Goal: Transaction & Acquisition: Book appointment/travel/reservation

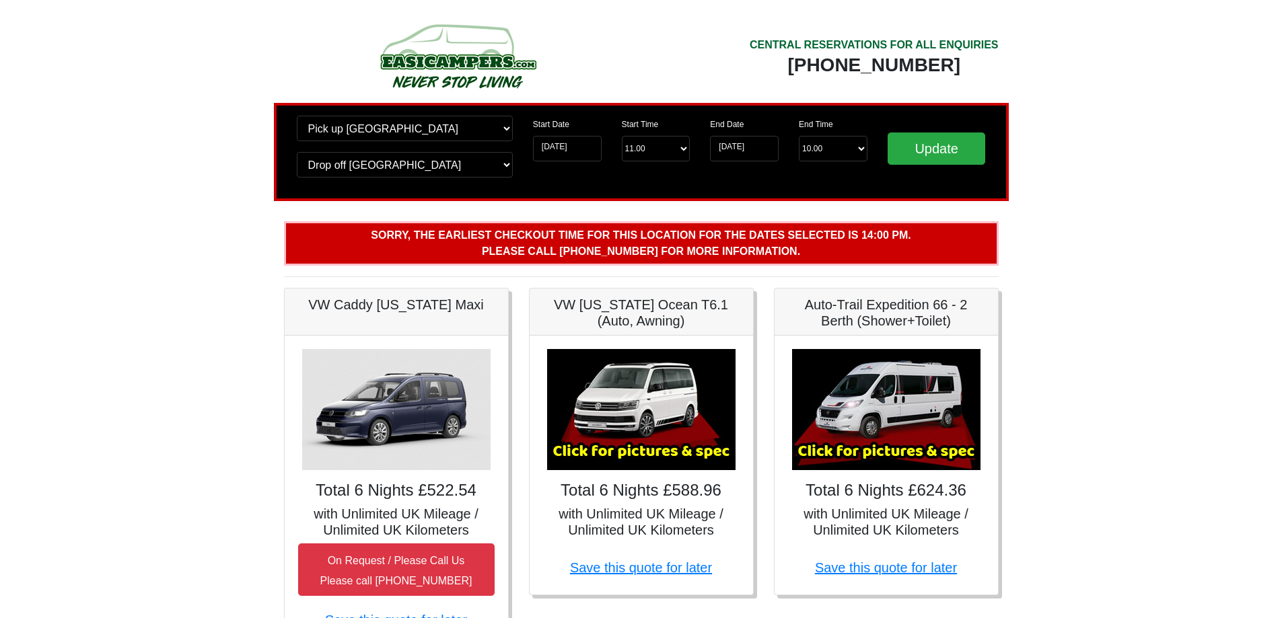
scroll to position [112, 0]
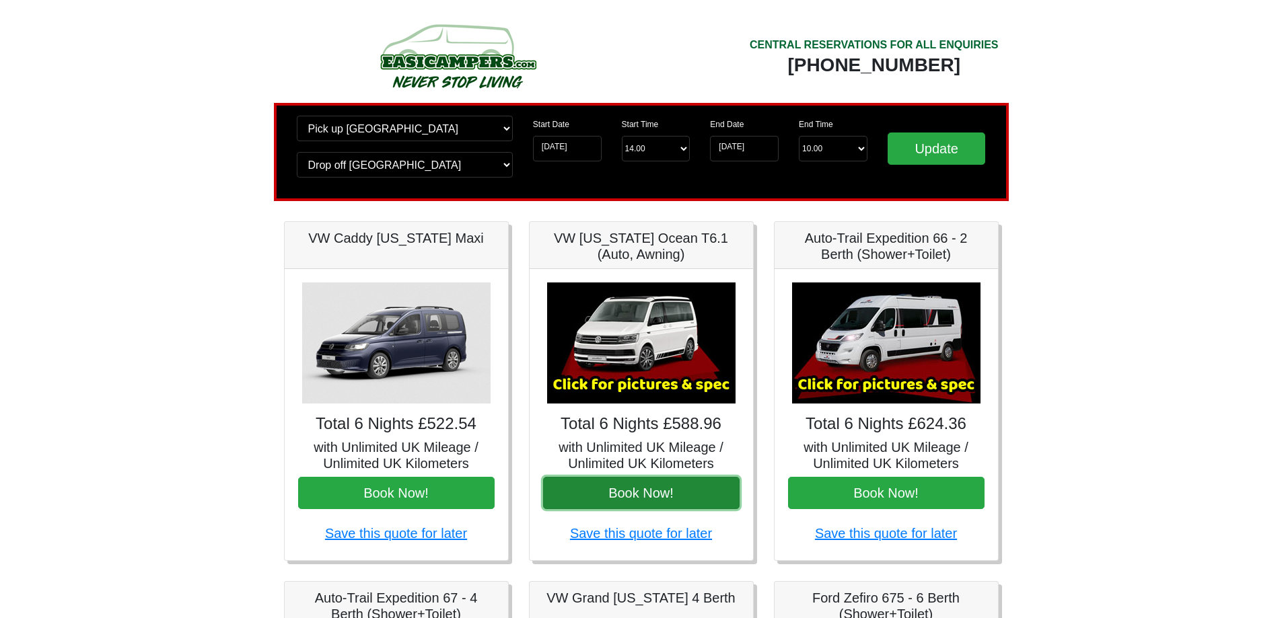
click at [649, 499] on button "Book Now!" at bounding box center [641, 493] width 197 height 32
click at [425, 113] on div "Change pick up location? Pick up [GEOGRAPHIC_DATA] [GEOGRAPHIC_DATA] [GEOGRAPHI…" at bounding box center [641, 152] width 735 height 98
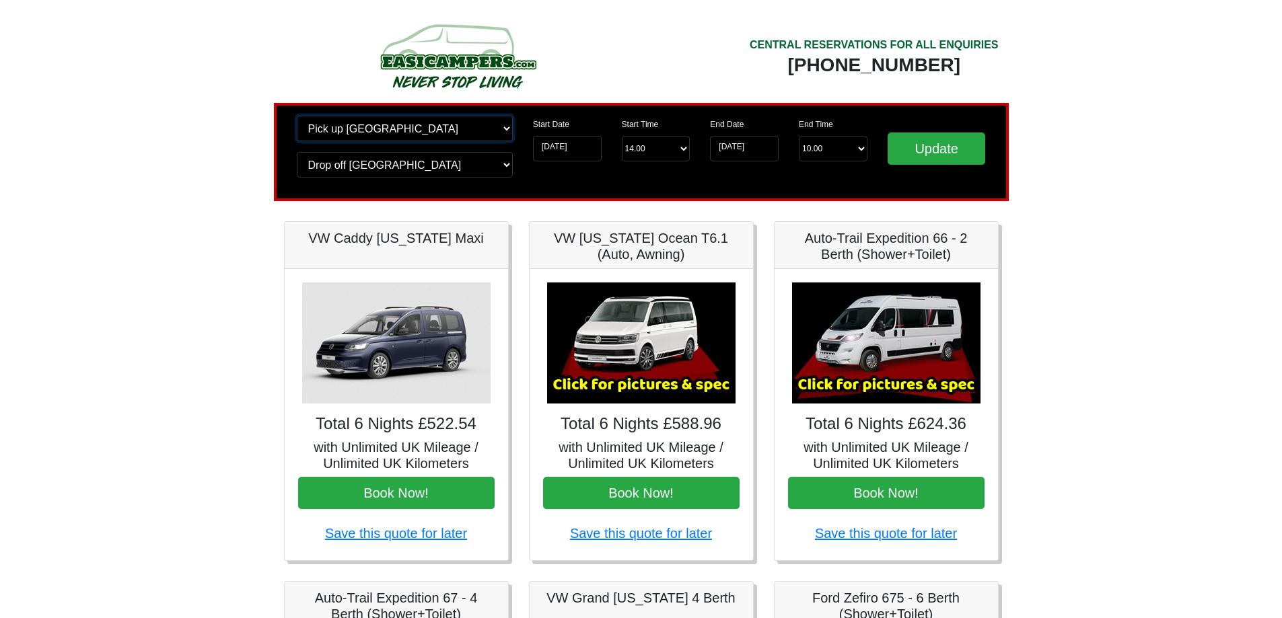
click at [413, 128] on select "Change pick up location? Pick up [GEOGRAPHIC_DATA] [GEOGRAPHIC_DATA] [GEOGRAPHI…" at bounding box center [405, 129] width 216 height 26
select select "PRE1"
click at [297, 116] on select "Change pick up location? Pick up [GEOGRAPHIC_DATA] [GEOGRAPHIC_DATA] [GEOGRAPHI…" at bounding box center [405, 129] width 216 height 26
click at [386, 168] on select "Change drop off location? Drop off [GEOGRAPHIC_DATA] [GEOGRAPHIC_DATA] [GEOGRAP…" at bounding box center [405, 165] width 216 height 26
select select "PRE1"
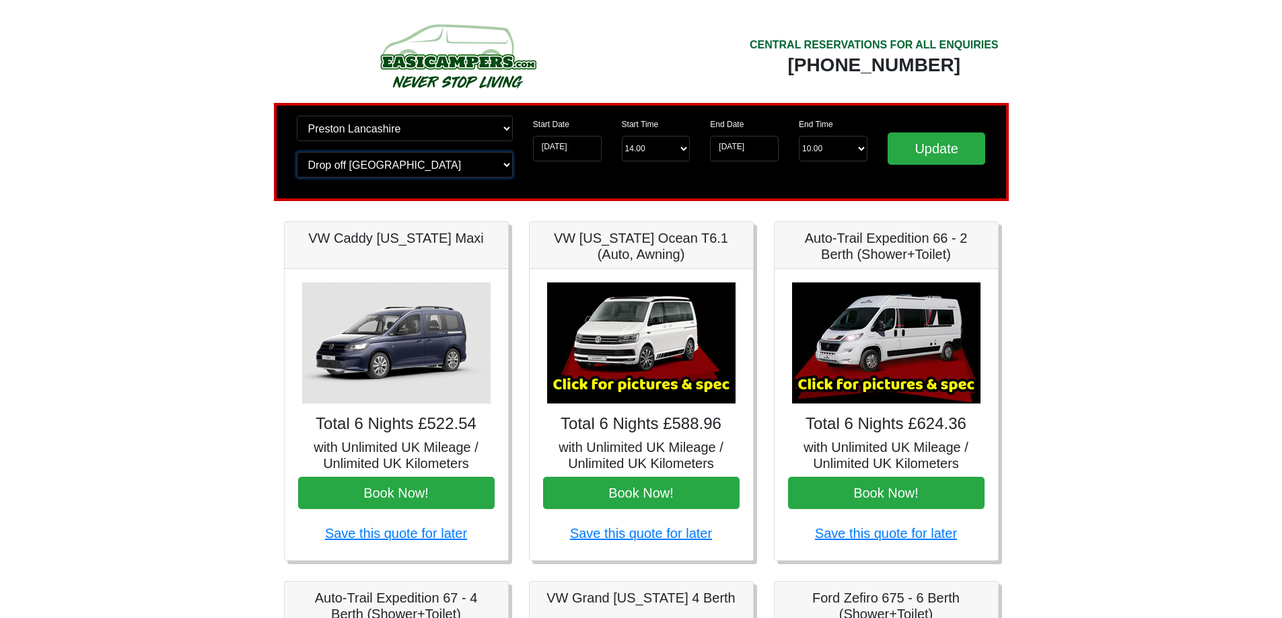
click at [297, 152] on select "Change drop off location? Drop off [GEOGRAPHIC_DATA] [GEOGRAPHIC_DATA] [GEOGRAP…" at bounding box center [405, 165] width 216 height 26
click at [925, 153] on input "Update" at bounding box center [937, 149] width 98 height 32
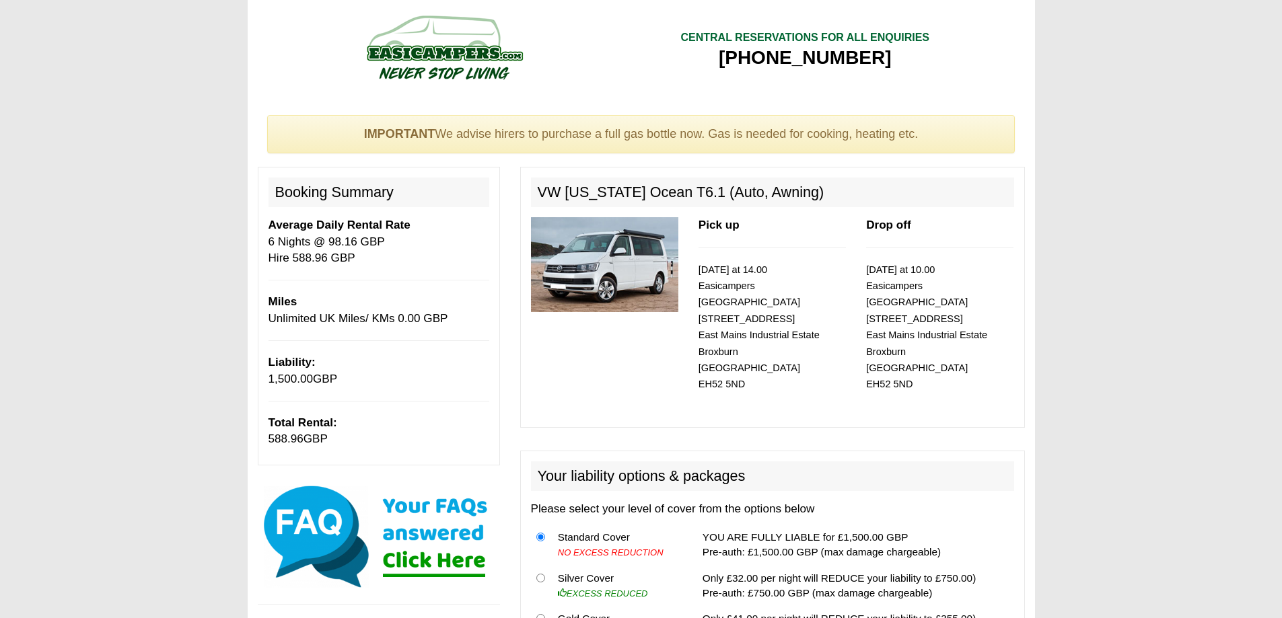
click at [630, 84] on div at bounding box center [445, 56] width 374 height 92
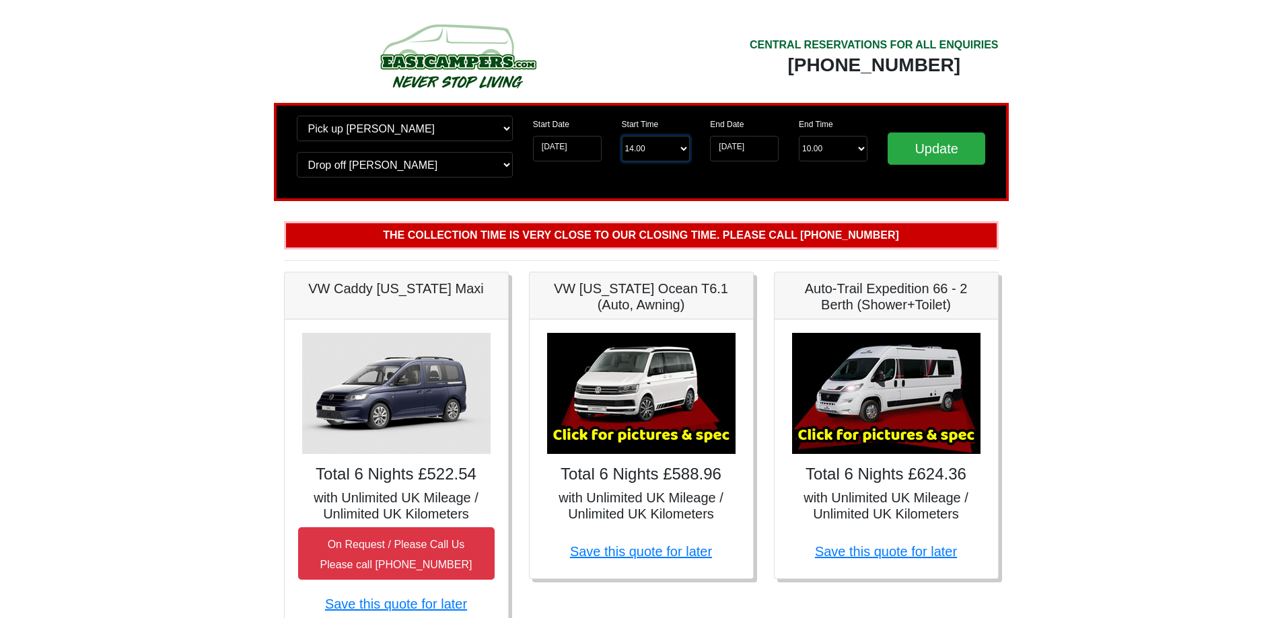
click at [664, 149] on select "Start Time 14.00 -------- 11.00 am (Saturday & Sunday Only) 12.00 pm (Saturday)…" at bounding box center [656, 149] width 69 height 26
select select "12.00"
click at [622, 136] on select "Start Time 14.00 -------- 11.00 am (Saturday & Sunday Only) 12.00 pm (Saturday)…" at bounding box center [656, 149] width 69 height 26
click at [921, 143] on input "Update" at bounding box center [937, 149] width 98 height 32
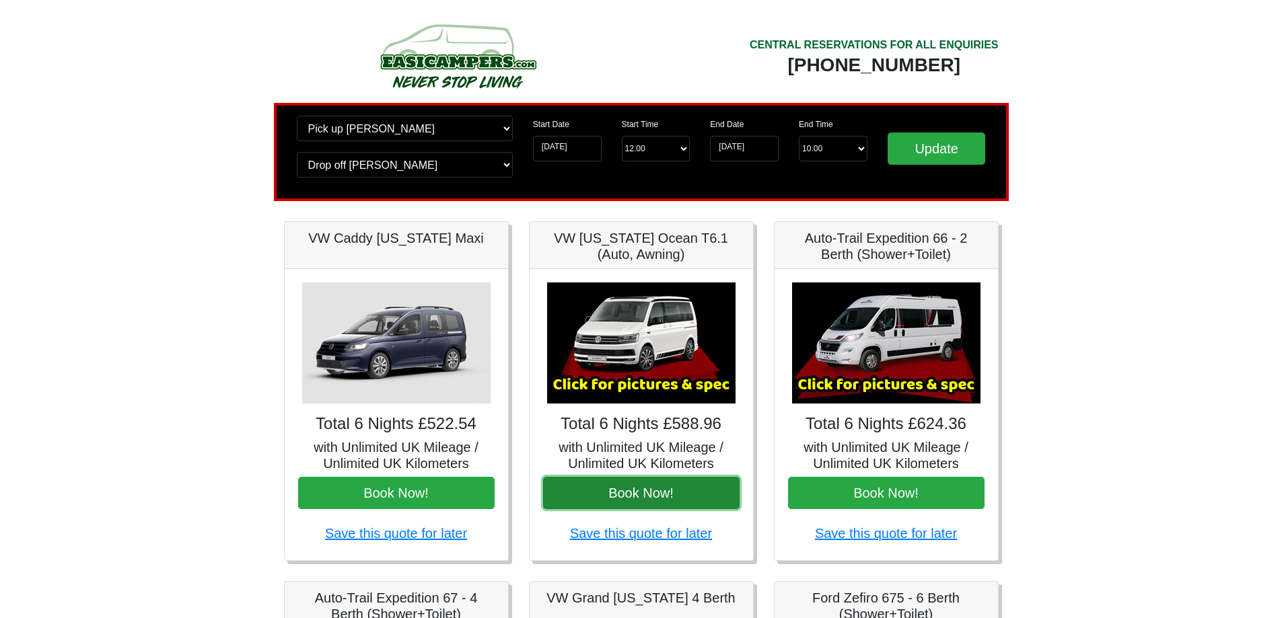
click at [633, 492] on button "Book Now!" at bounding box center [641, 493] width 197 height 32
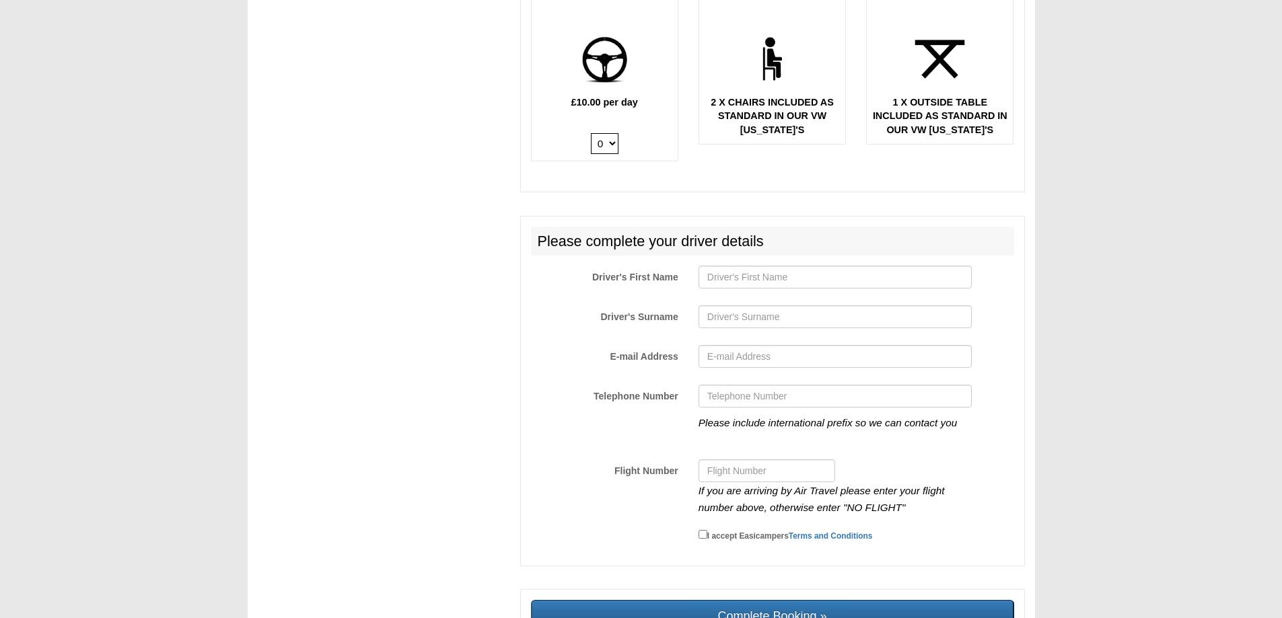
scroll to position [1907, 0]
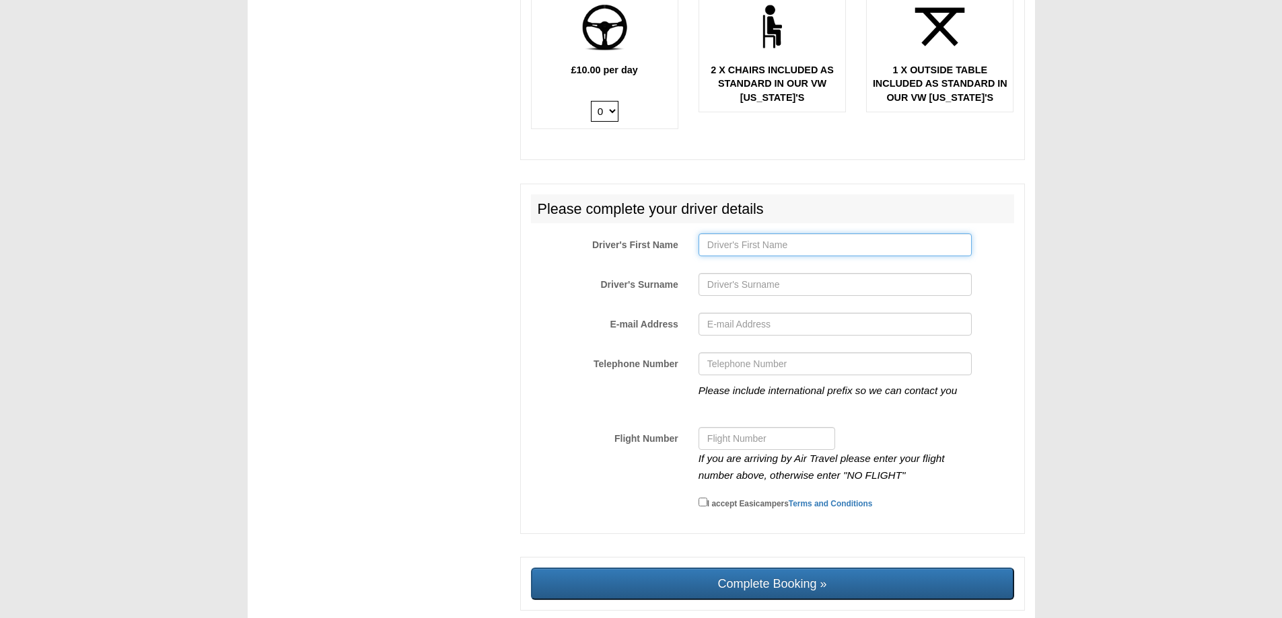
click at [754, 234] on input "Driver's First Name" at bounding box center [835, 245] width 273 height 23
click at [737, 275] on input "Driver's Surname" at bounding box center [835, 284] width 273 height 23
click at [729, 313] on input "E-mail Address" at bounding box center [835, 324] width 273 height 23
click at [725, 353] on input "Telephone Number" at bounding box center [835, 364] width 273 height 23
click at [723, 427] on input "Flight Number" at bounding box center [767, 438] width 137 height 23
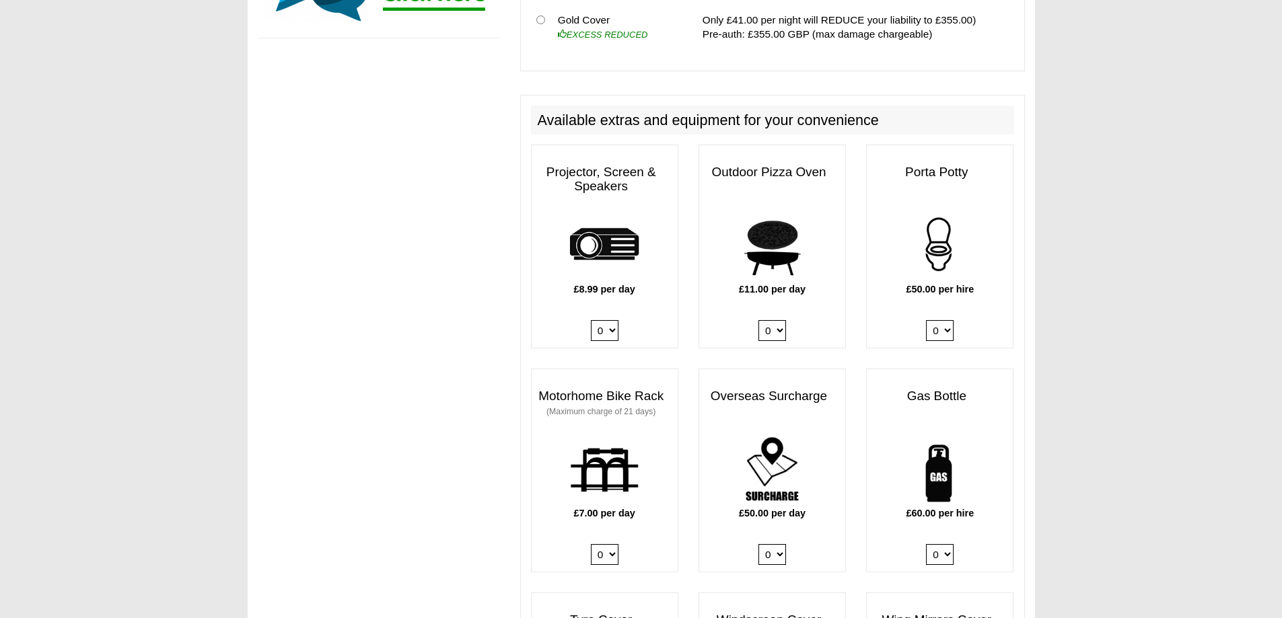
scroll to position [561, 0]
